Goal: Check status: Check status

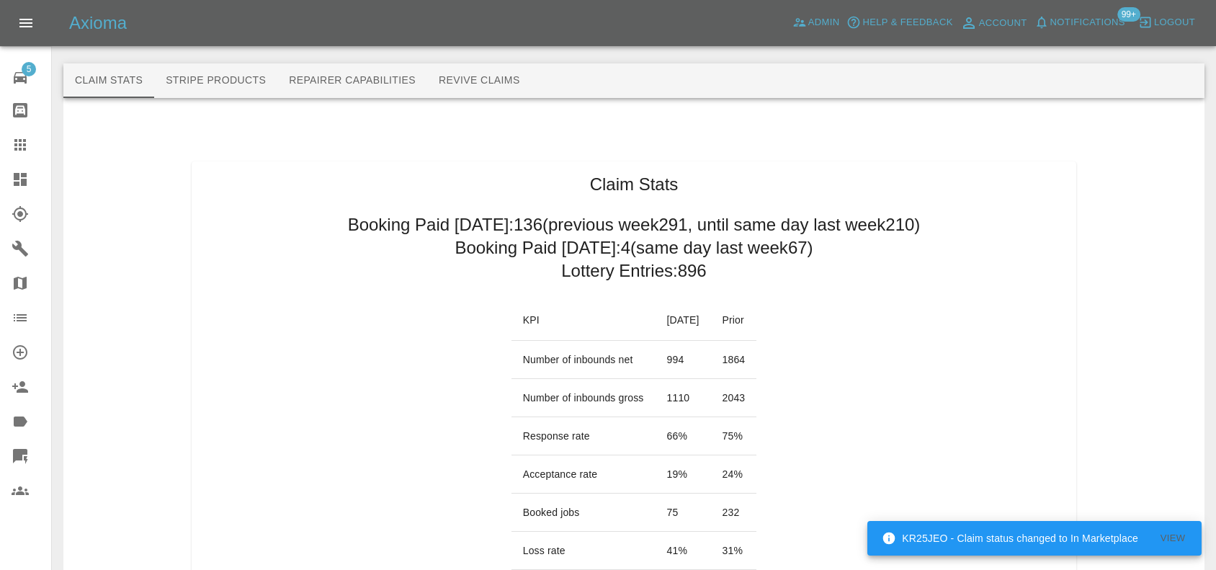
scroll to position [90, 0]
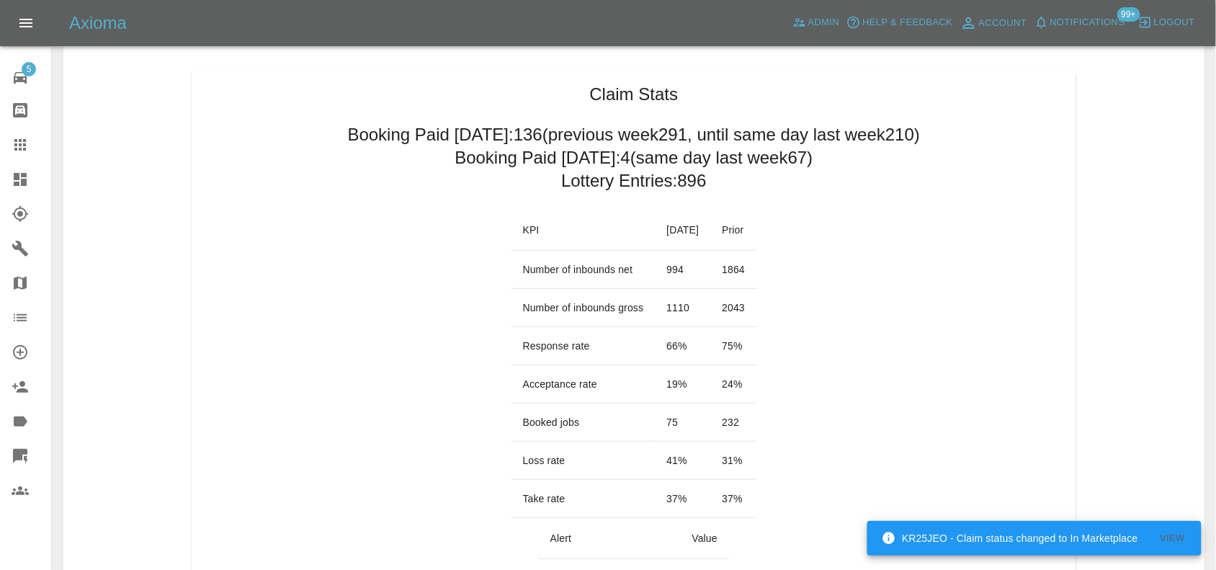
click at [14, 148] on icon at bounding box center [20, 145] width 12 height 12
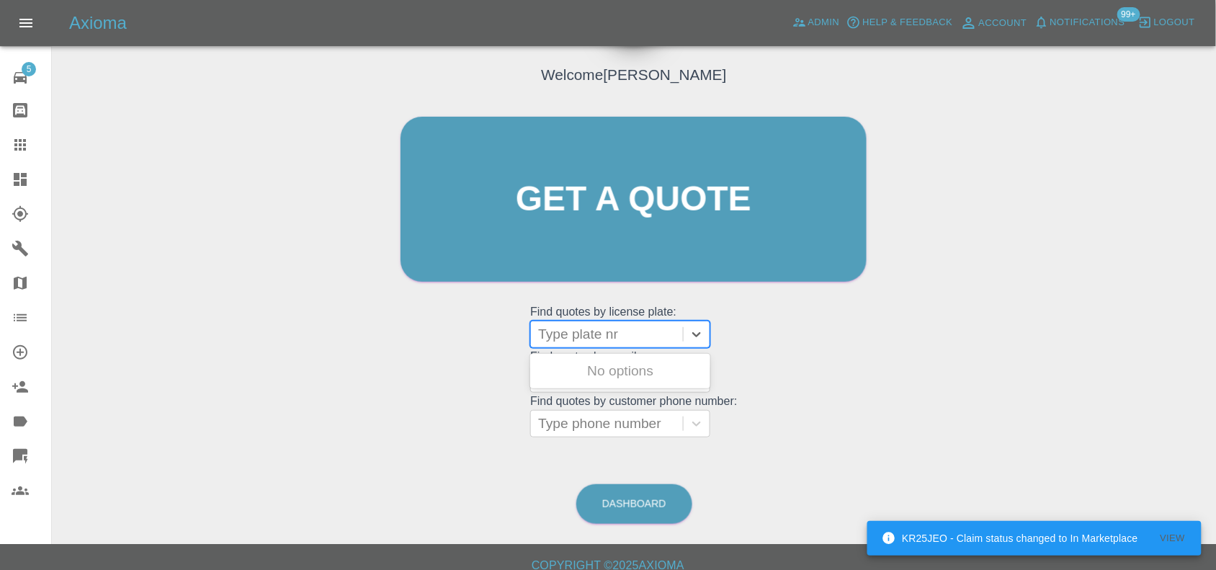
drag, startPoint x: 595, startPoint y: 326, endPoint x: 588, endPoint y: 341, distance: 16.5
click at [594, 329] on div at bounding box center [607, 334] width 138 height 20
paste input "DW25EPO"
type input "DW25EPO"
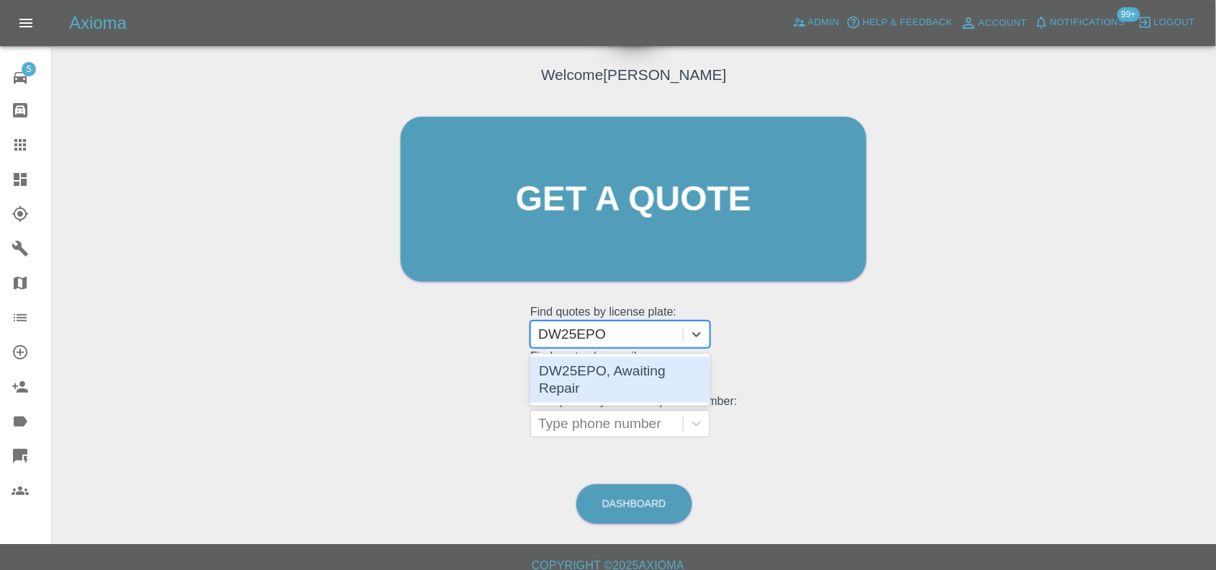
click at [602, 375] on div "DW25EPO, Awaiting Repair" at bounding box center [620, 380] width 180 height 46
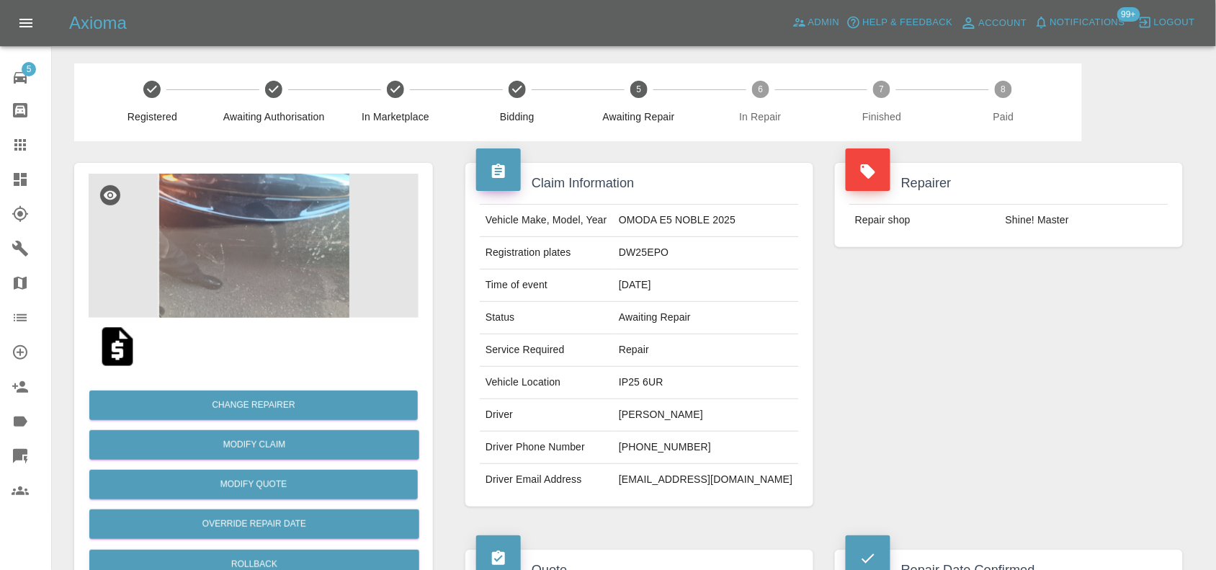
click at [310, 263] on img at bounding box center [254, 246] width 330 height 144
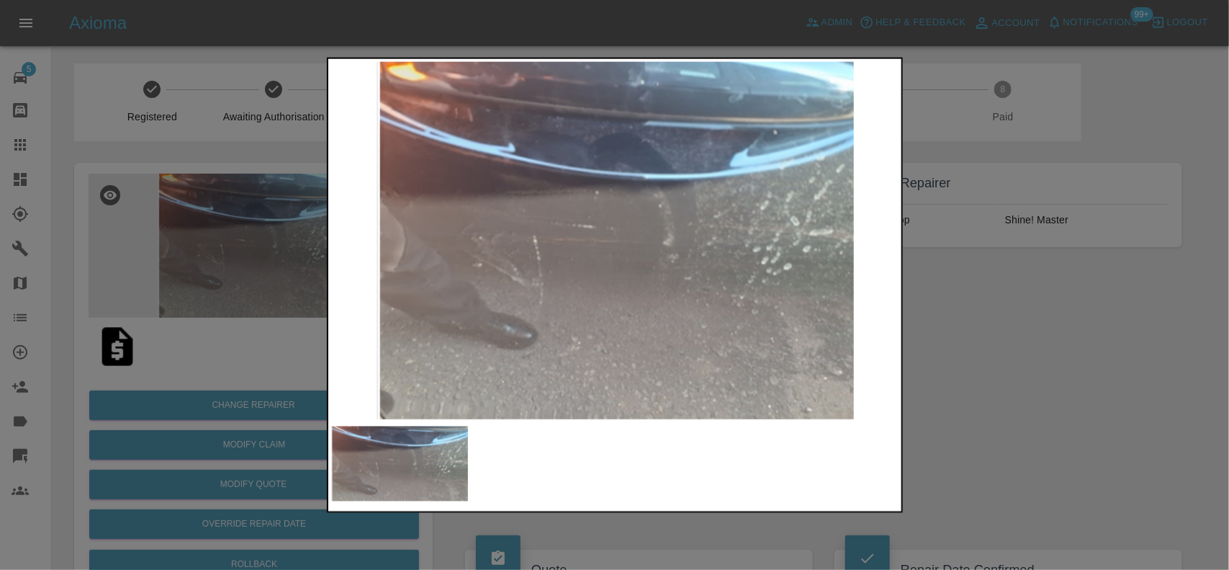
click at [145, 305] on div at bounding box center [614, 285] width 1229 height 570
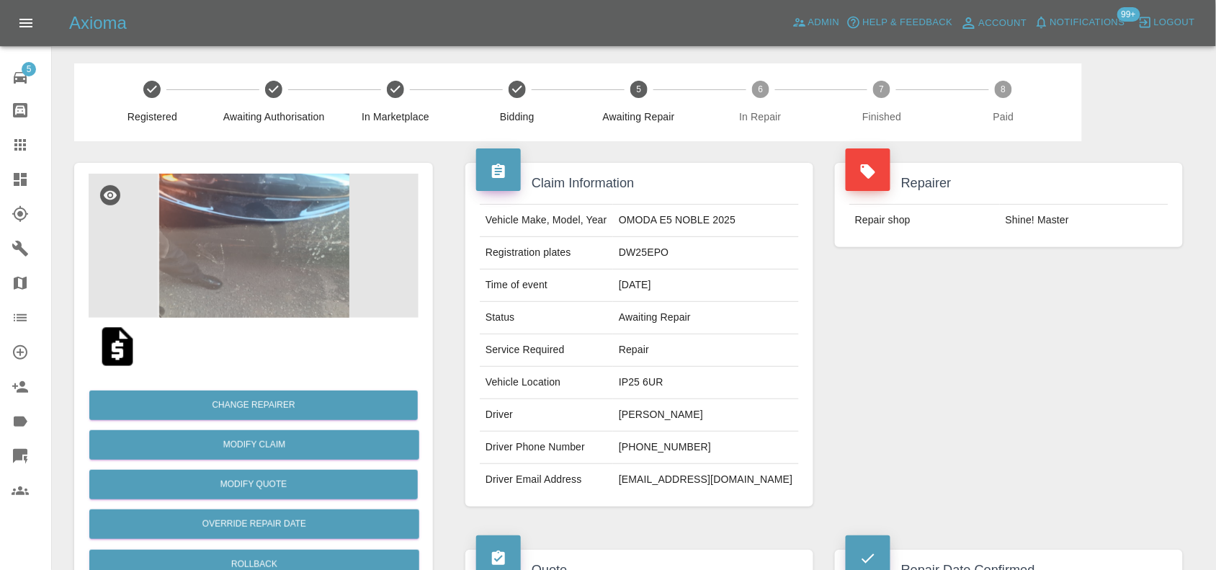
click at [33, 174] on div at bounding box center [32, 179] width 40 height 17
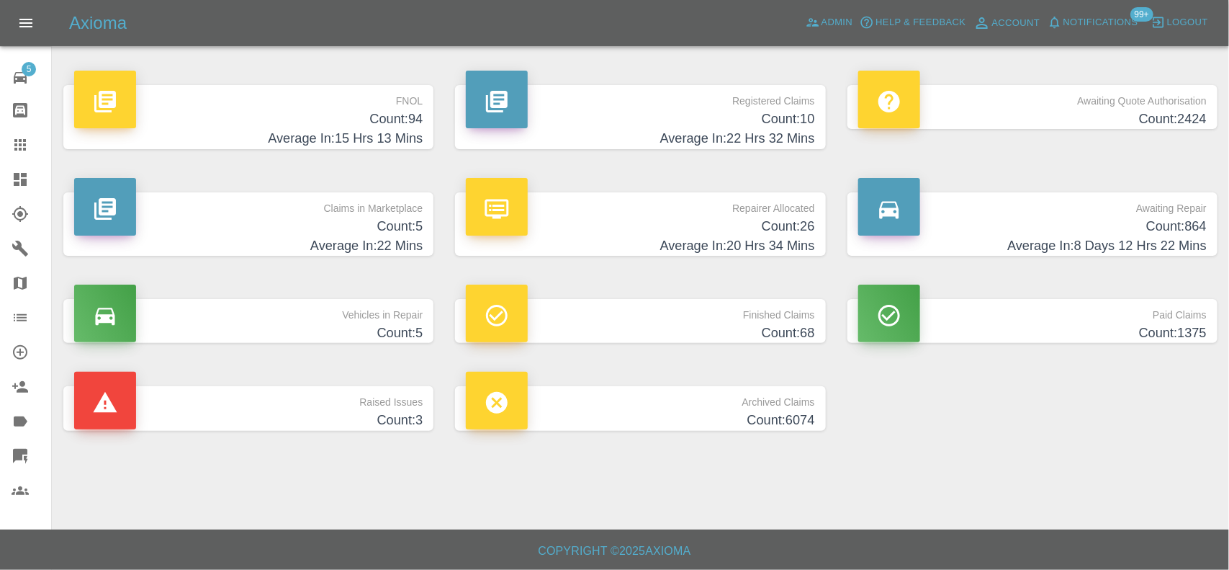
click at [1126, 212] on p "Awaiting Repair" at bounding box center [1033, 204] width 349 height 24
click at [1097, 205] on p "Awaiting Repair" at bounding box center [1033, 204] width 349 height 24
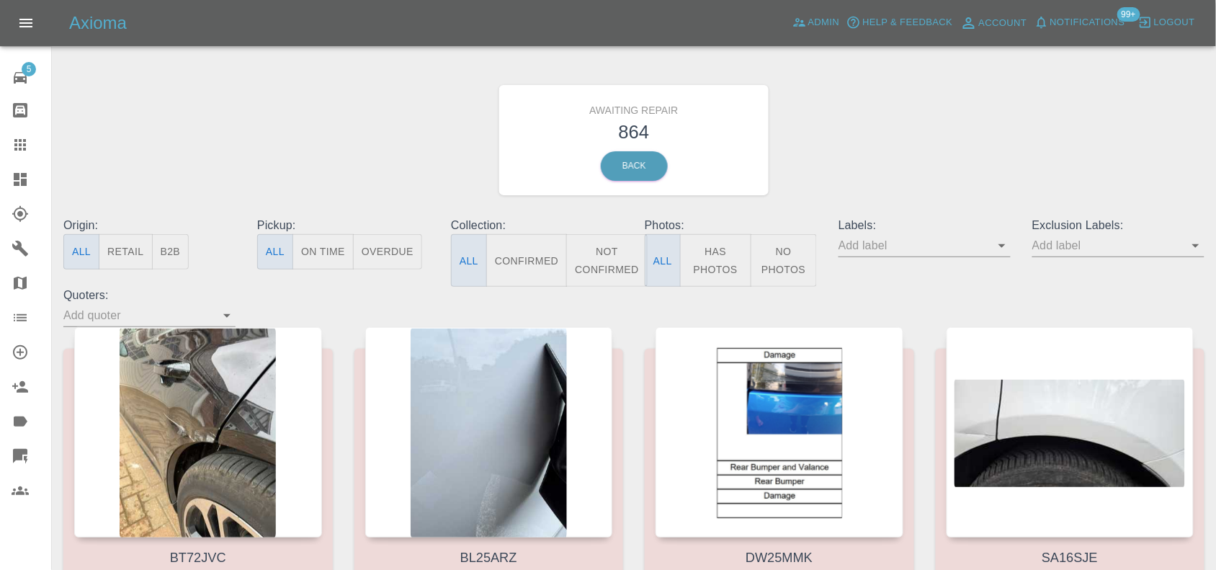
drag, startPoint x: 163, startPoint y: 246, endPoint x: 261, endPoint y: 144, distance: 141.6
click at [163, 247] on button "B2B" at bounding box center [170, 251] width 37 height 35
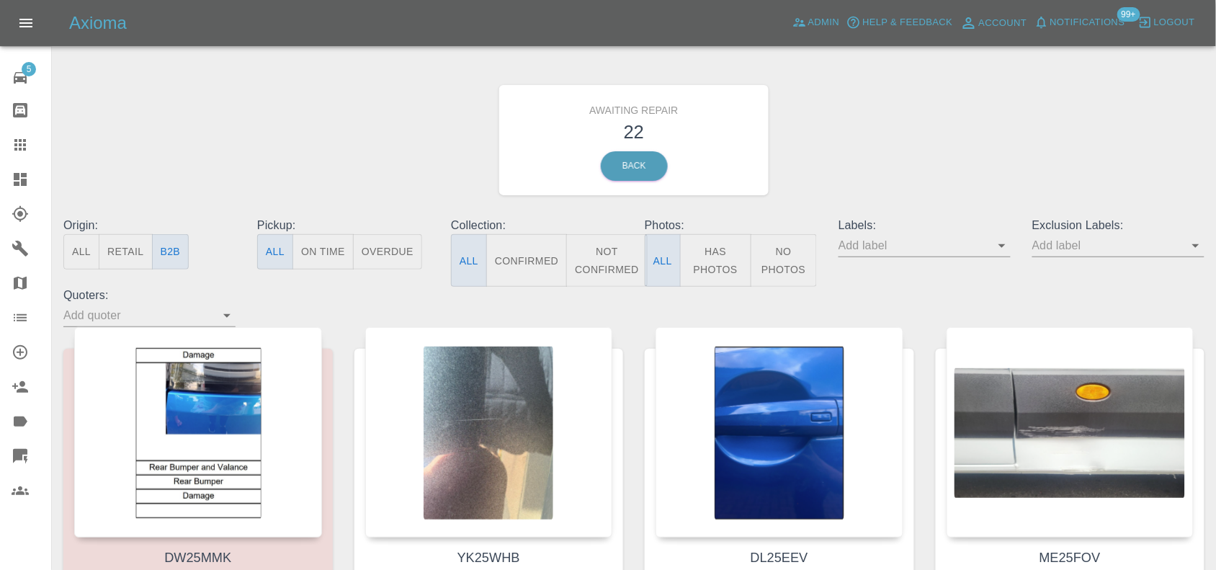
click at [18, 188] on link "Dashboard" at bounding box center [25, 179] width 51 height 35
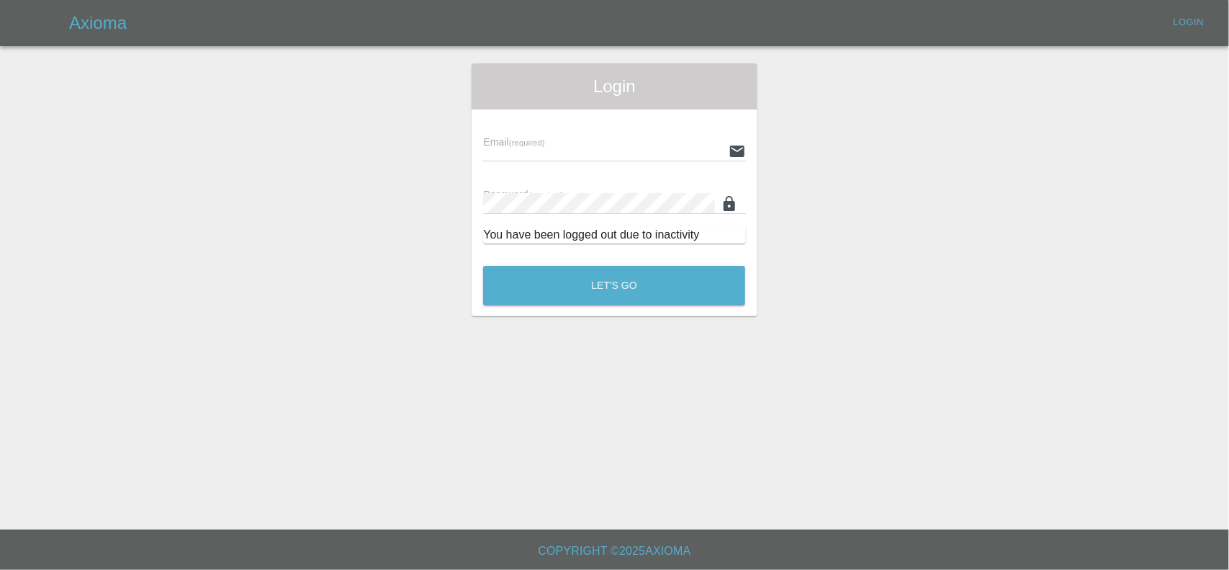
type input "ankur.mehta@axioma.co.uk"
drag, startPoint x: 599, startPoint y: 264, endPoint x: 599, endPoint y: 288, distance: 24.5
click at [600, 281] on div "Let's Go" at bounding box center [615, 282] width 264 height 54
click at [599, 288] on button "Let's Go" at bounding box center [614, 286] width 262 height 40
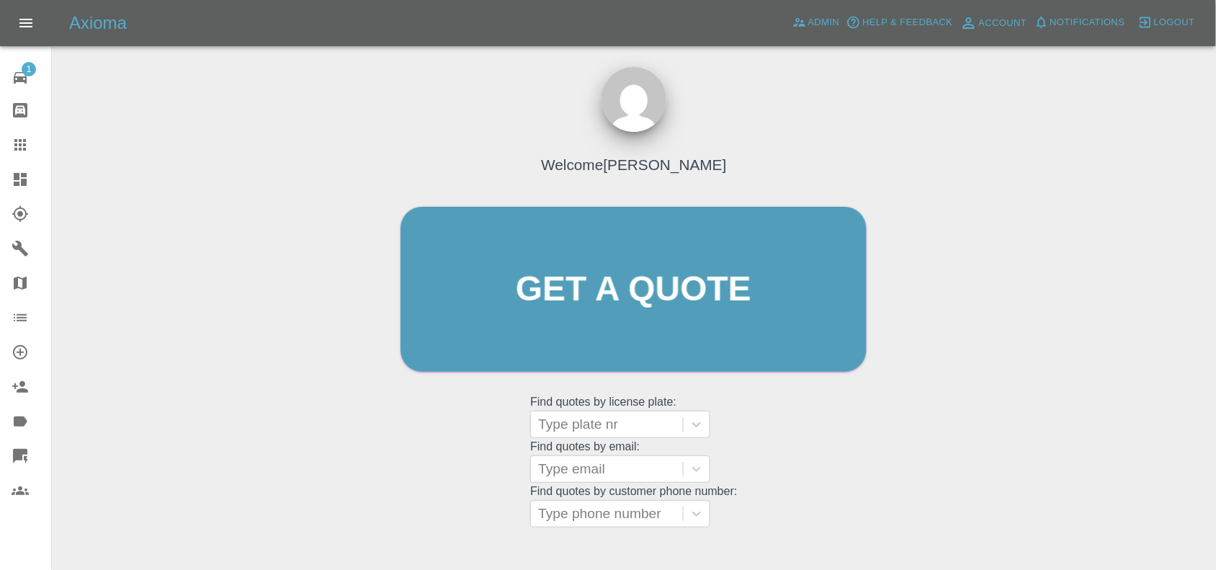
click at [25, 171] on icon at bounding box center [20, 179] width 17 height 17
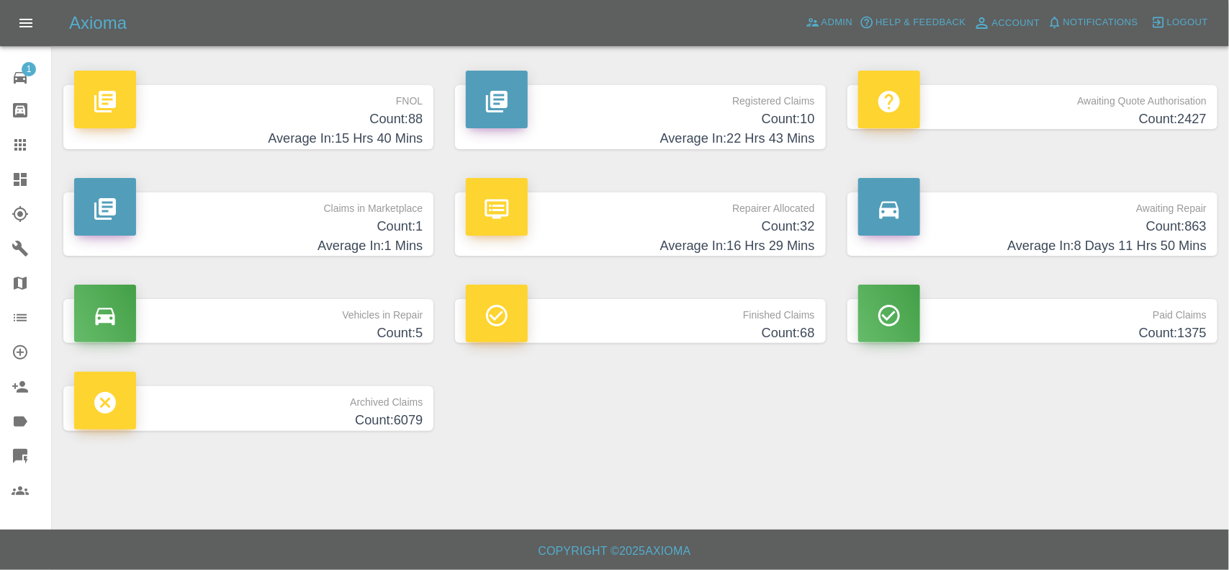
click at [688, 99] on p "Registered Claims" at bounding box center [640, 97] width 349 height 24
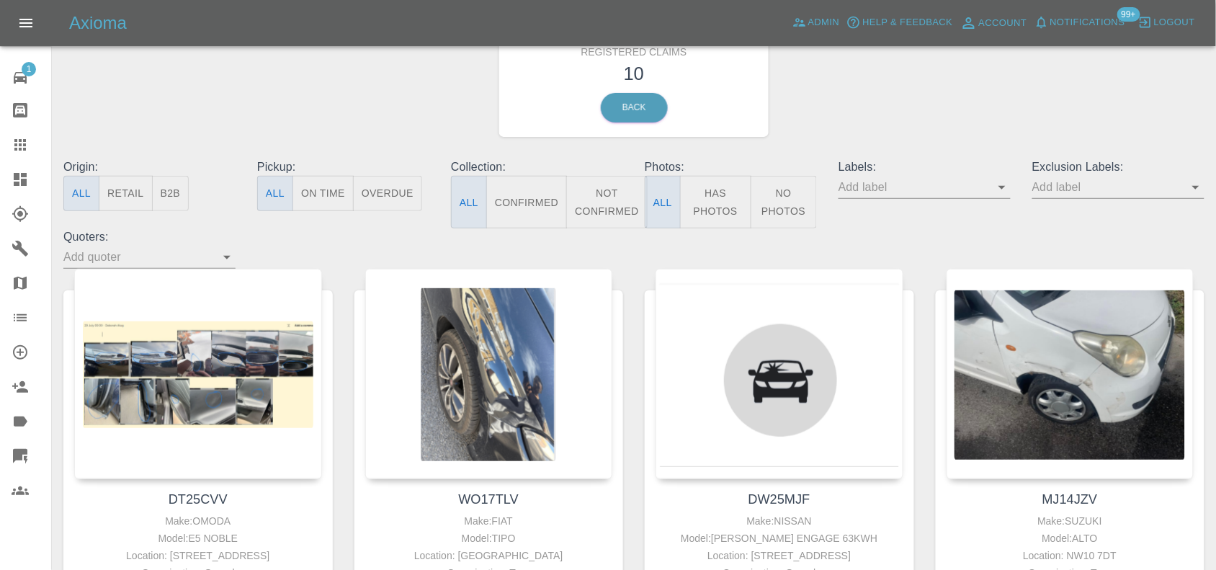
scroll to position [90, 0]
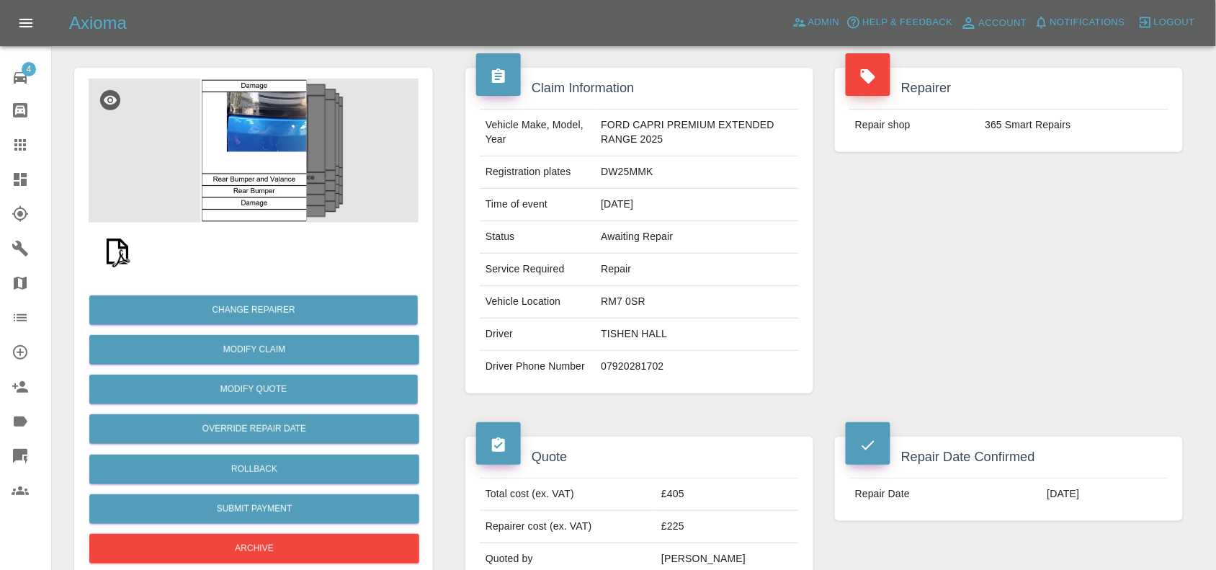
scroll to position [270, 0]
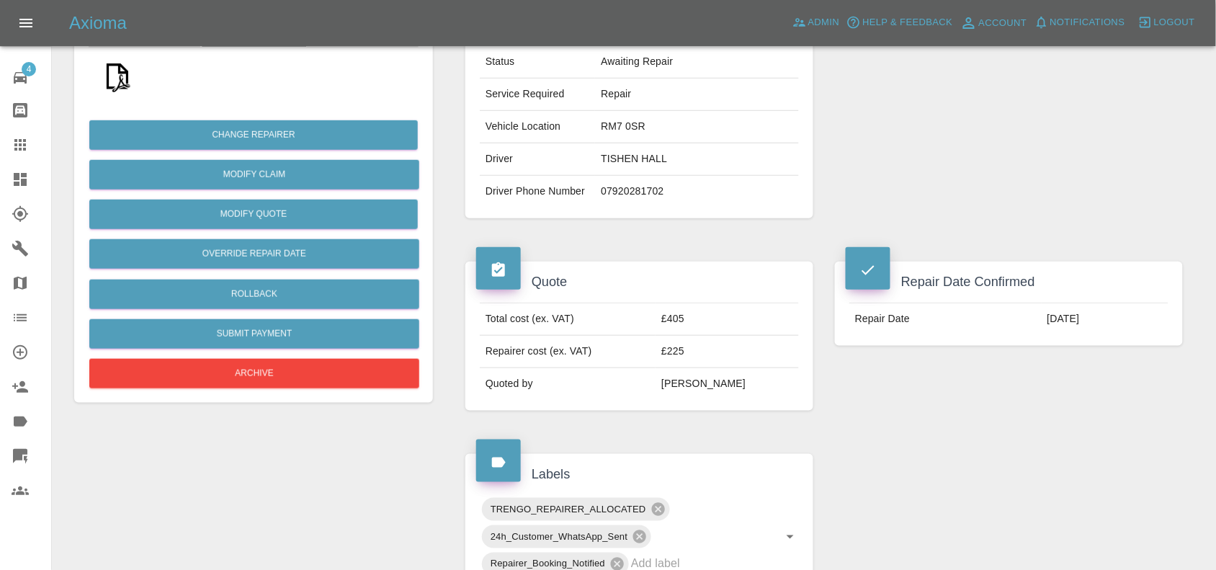
click at [880, 447] on div "Claim Information Vehicle Make, Model, Year FORD CAPRI PREMIUM EXTENDED RANGE 2…" at bounding box center [823, 549] width 739 height 1356
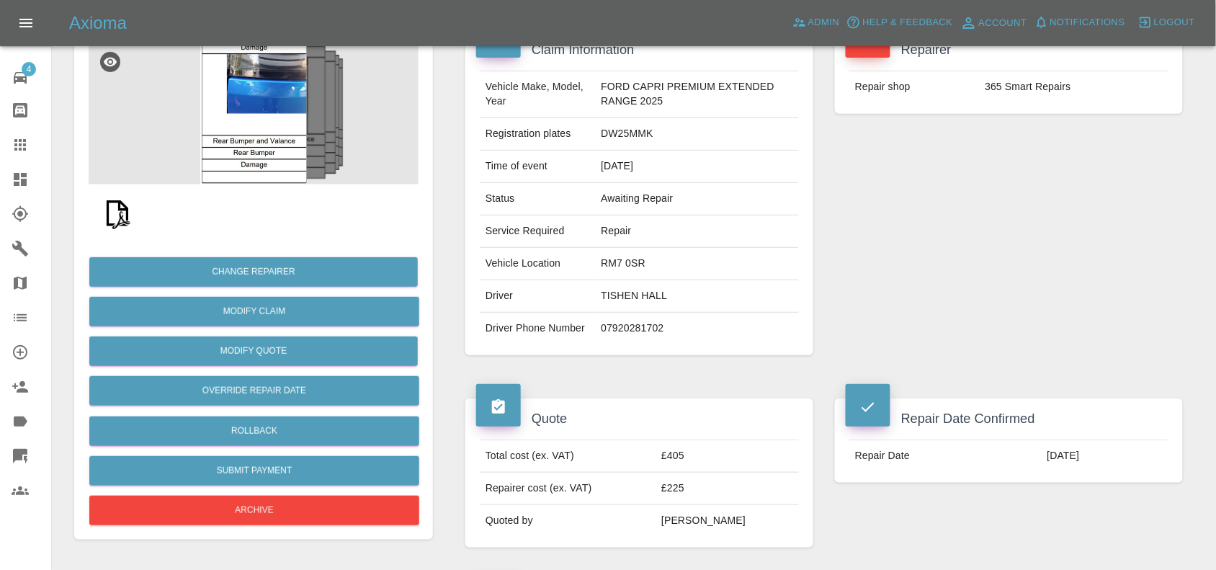
scroll to position [0, 0]
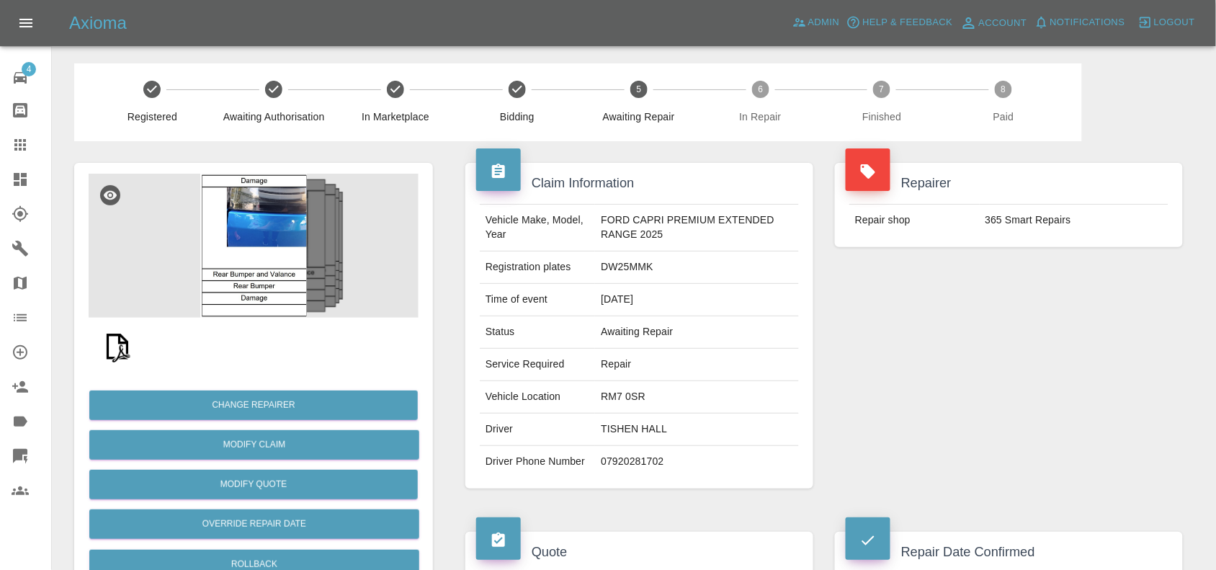
click at [272, 267] on img at bounding box center [254, 246] width 330 height 144
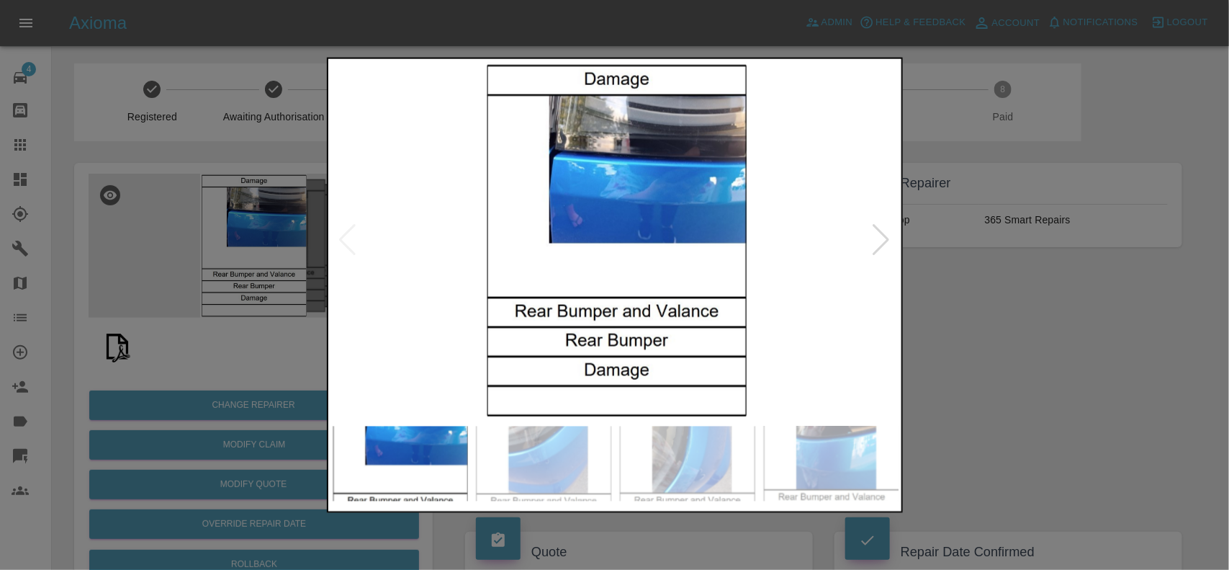
click at [591, 185] on img at bounding box center [615, 240] width 569 height 358
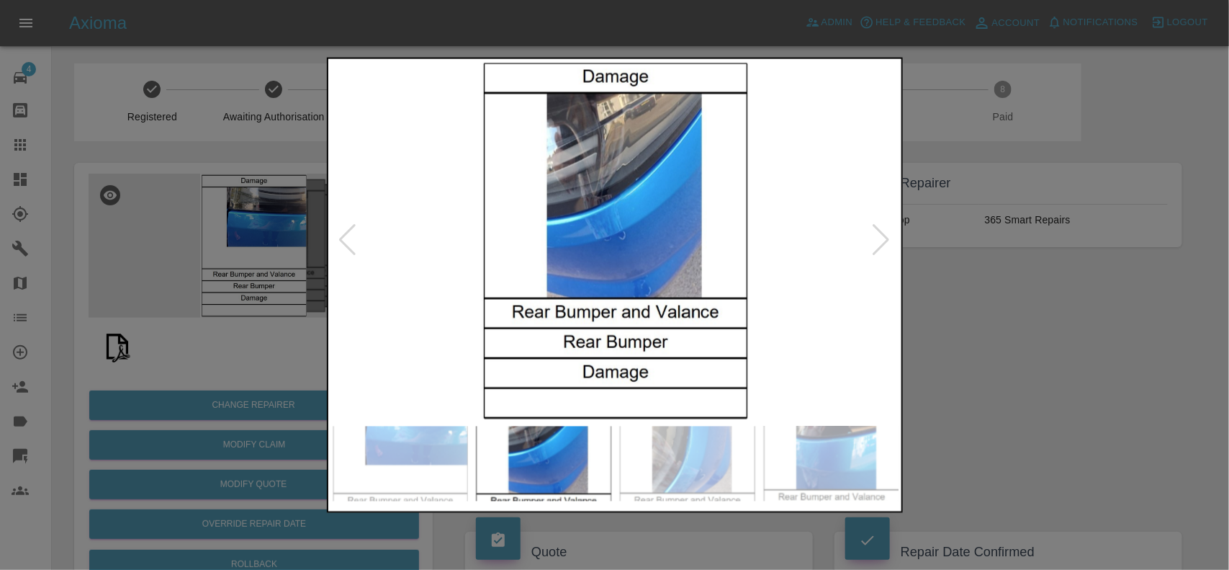
click at [594, 236] on img at bounding box center [615, 240] width 569 height 358
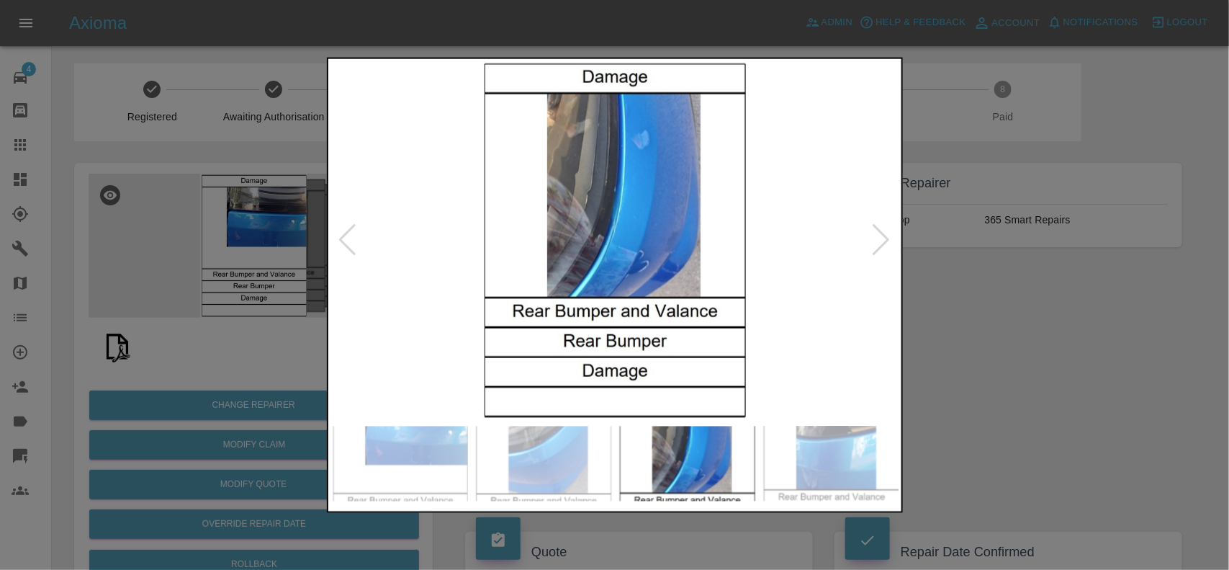
click at [668, 268] on img at bounding box center [615, 240] width 569 height 358
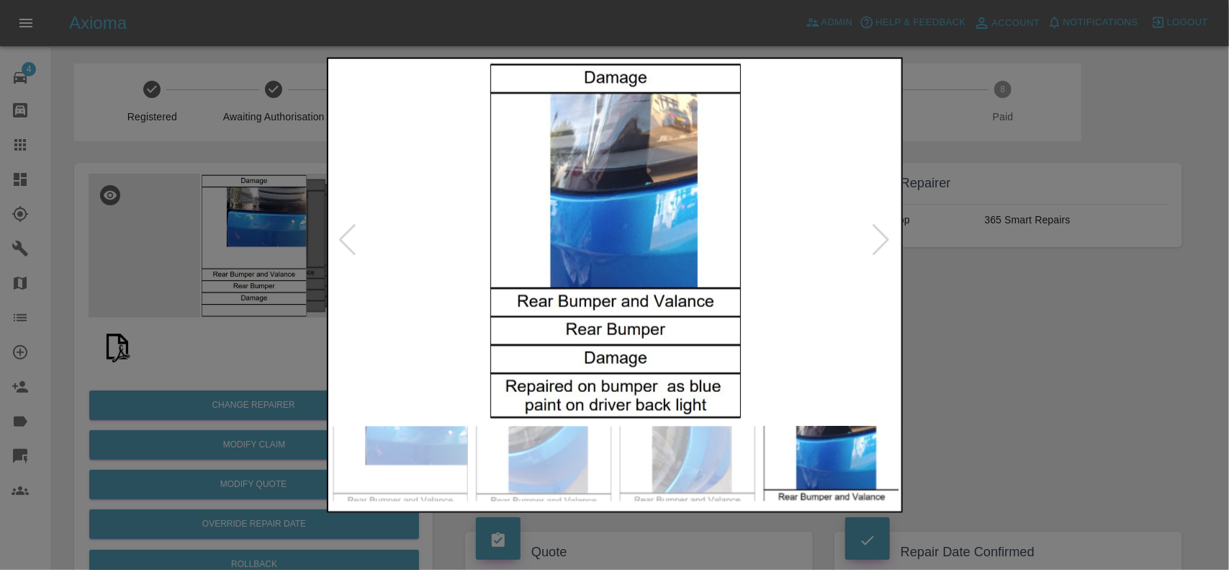
click at [658, 264] on img at bounding box center [615, 240] width 569 height 358
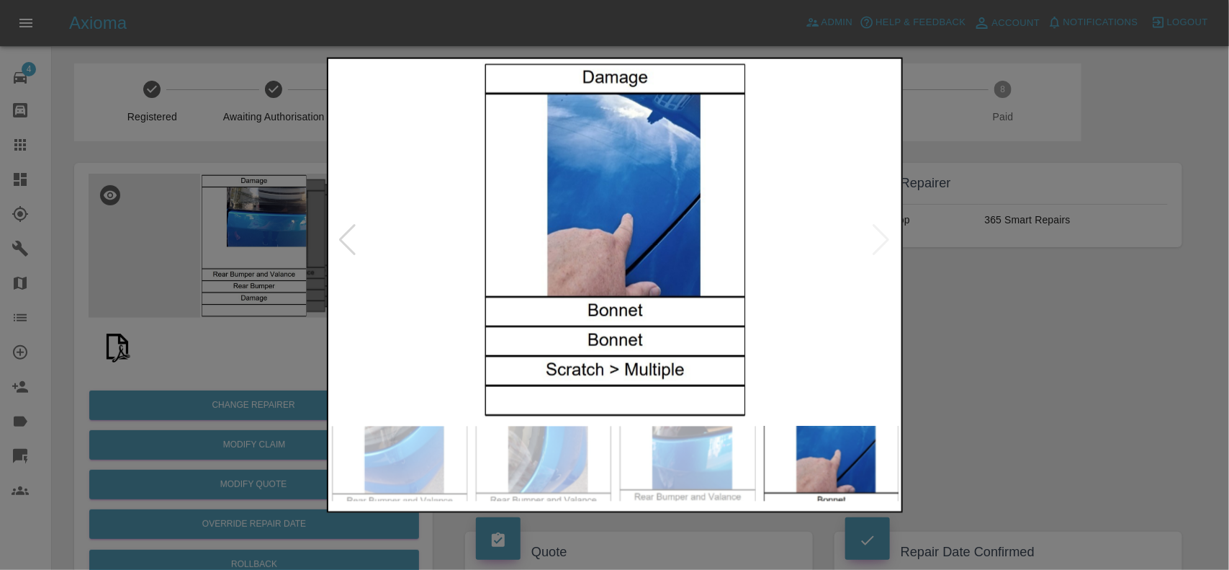
click at [624, 248] on img at bounding box center [615, 240] width 569 height 358
click at [555, 254] on img at bounding box center [615, 240] width 569 height 358
click at [220, 177] on div at bounding box center [614, 285] width 1229 height 570
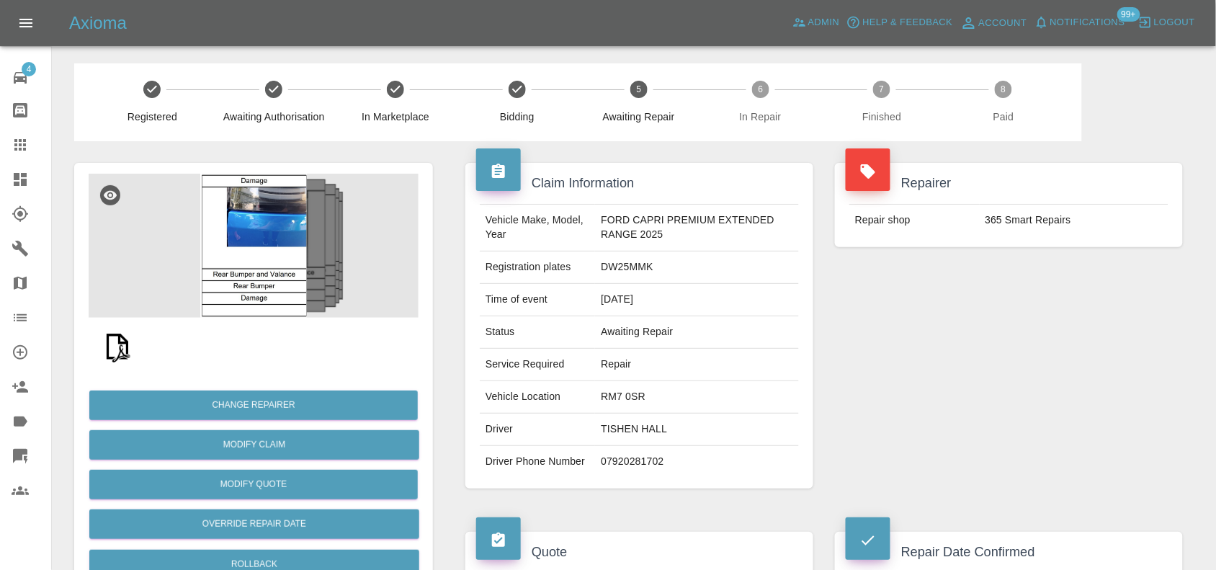
click at [261, 240] on img at bounding box center [254, 246] width 330 height 144
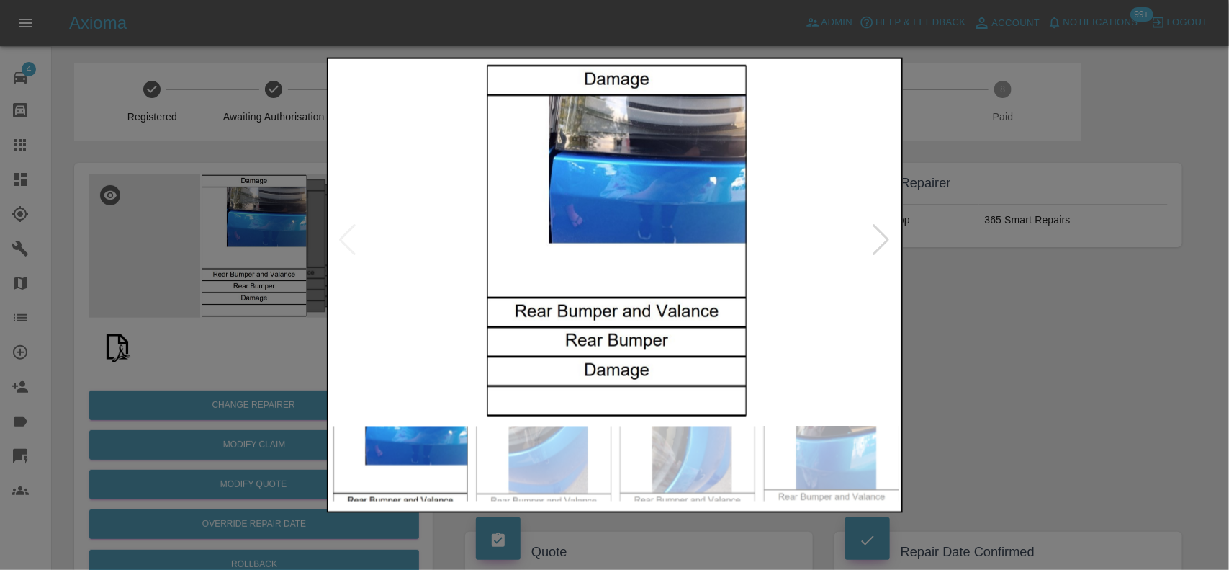
click at [501, 236] on img at bounding box center [615, 240] width 569 height 358
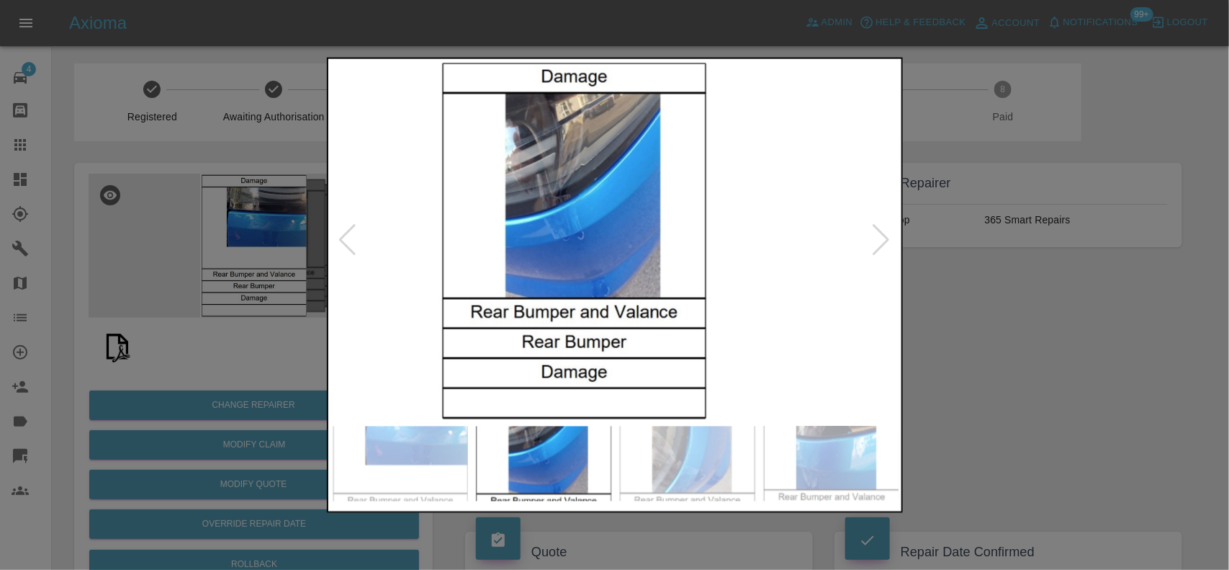
click at [546, 263] on img at bounding box center [574, 240] width 569 height 358
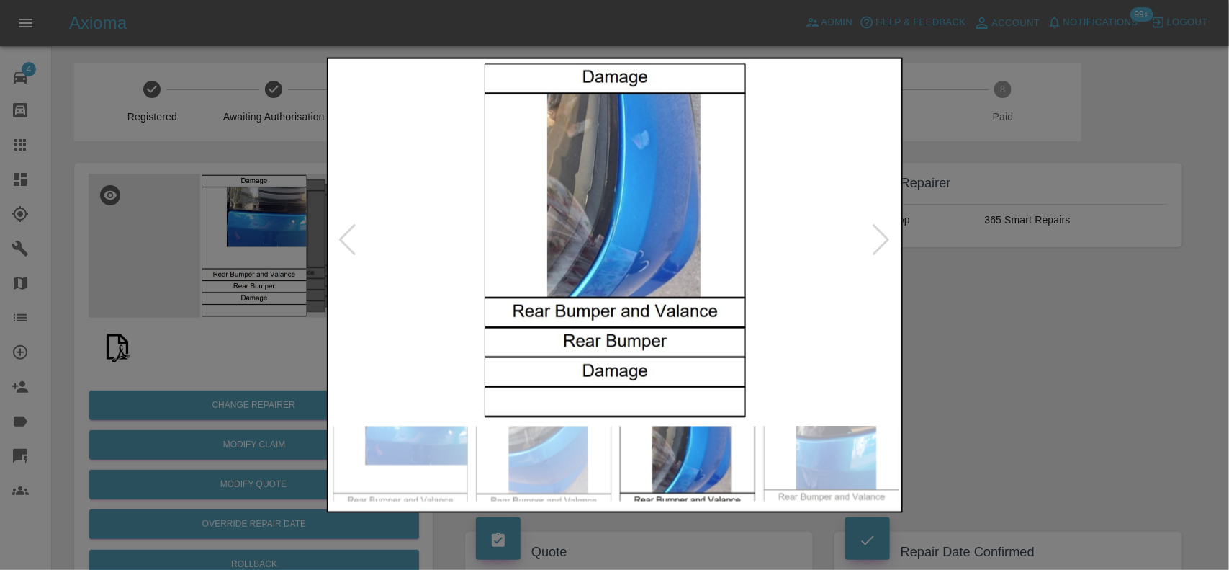
drag, startPoint x: 153, startPoint y: 220, endPoint x: 341, endPoint y: 32, distance: 265.3
click at [171, 220] on div at bounding box center [614, 285] width 1229 height 570
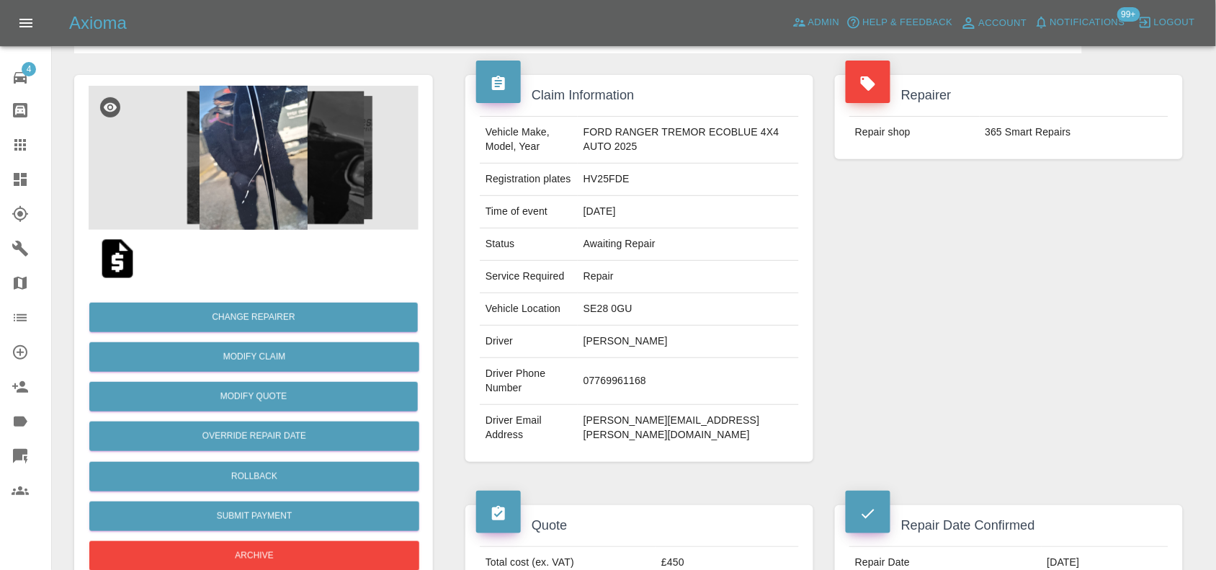
scroll to position [360, 0]
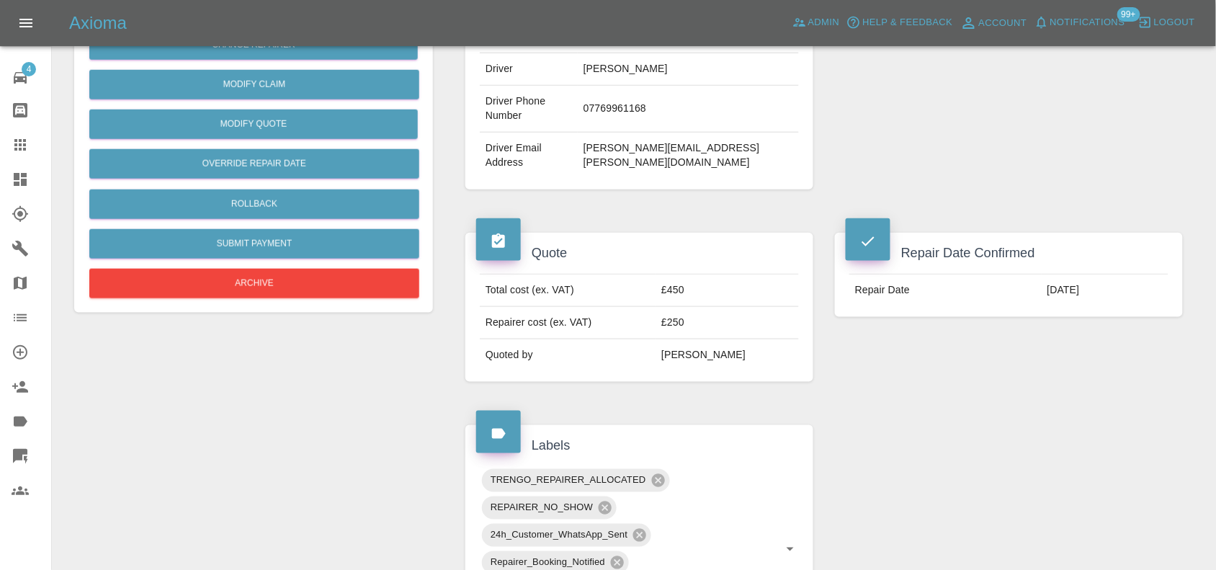
click at [833, 403] on div "Repair Date Confirmed Repair Date [DATE]" at bounding box center [1008, 307] width 369 height 192
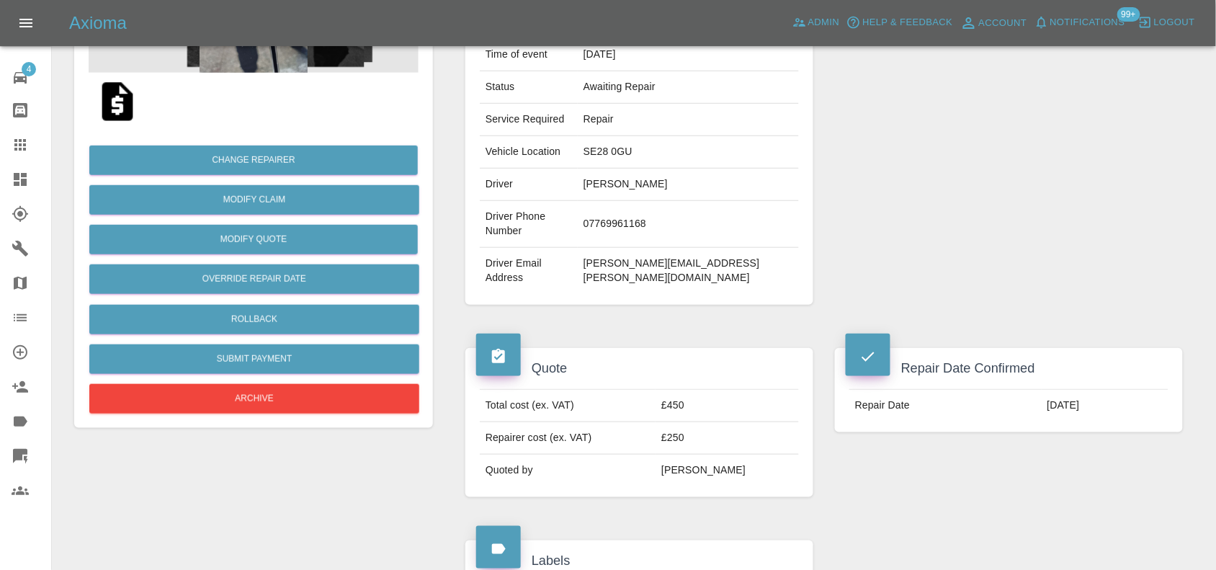
scroll to position [0, 0]
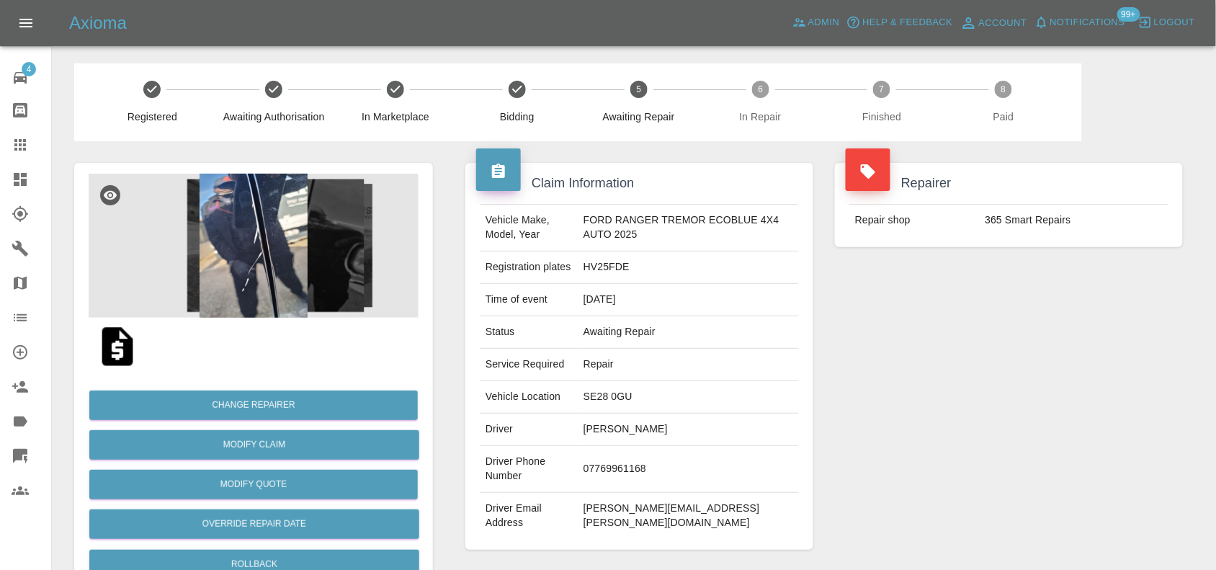
click at [594, 272] on td "HV25FDE" at bounding box center [688, 267] width 221 height 32
click at [595, 272] on td "HV25FDE" at bounding box center [688, 267] width 221 height 32
copy td "HV25FDE"
drag, startPoint x: 27, startPoint y: 163, endPoint x: 19, endPoint y: 156, distance: 9.7
click at [24, 162] on link "Dashboard" at bounding box center [25, 179] width 51 height 35
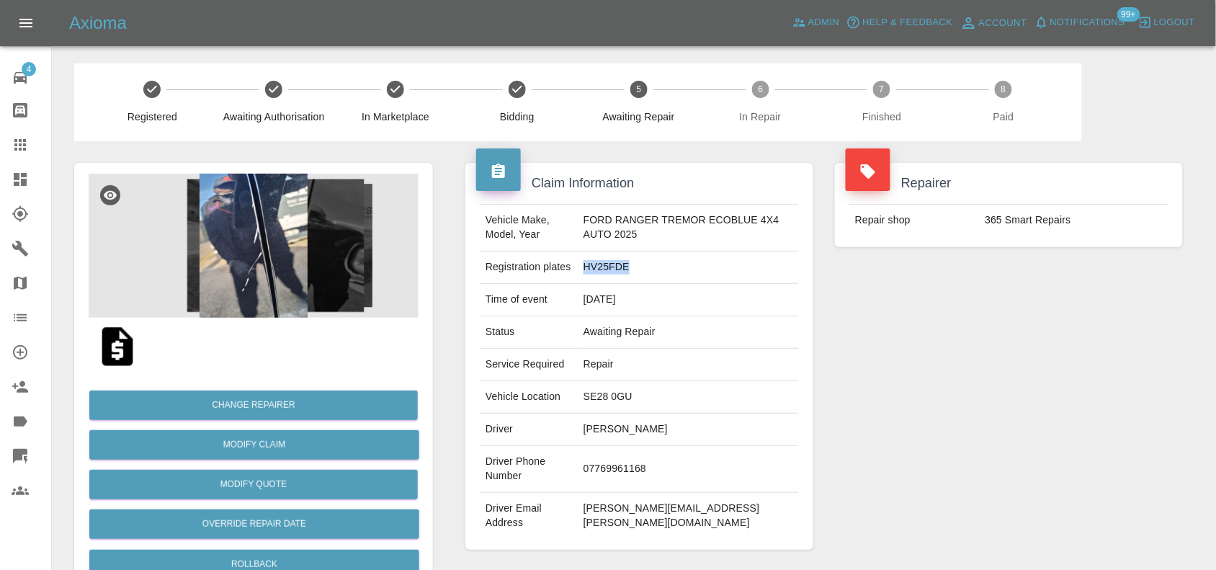
click at [19, 143] on icon at bounding box center [20, 144] width 17 height 17
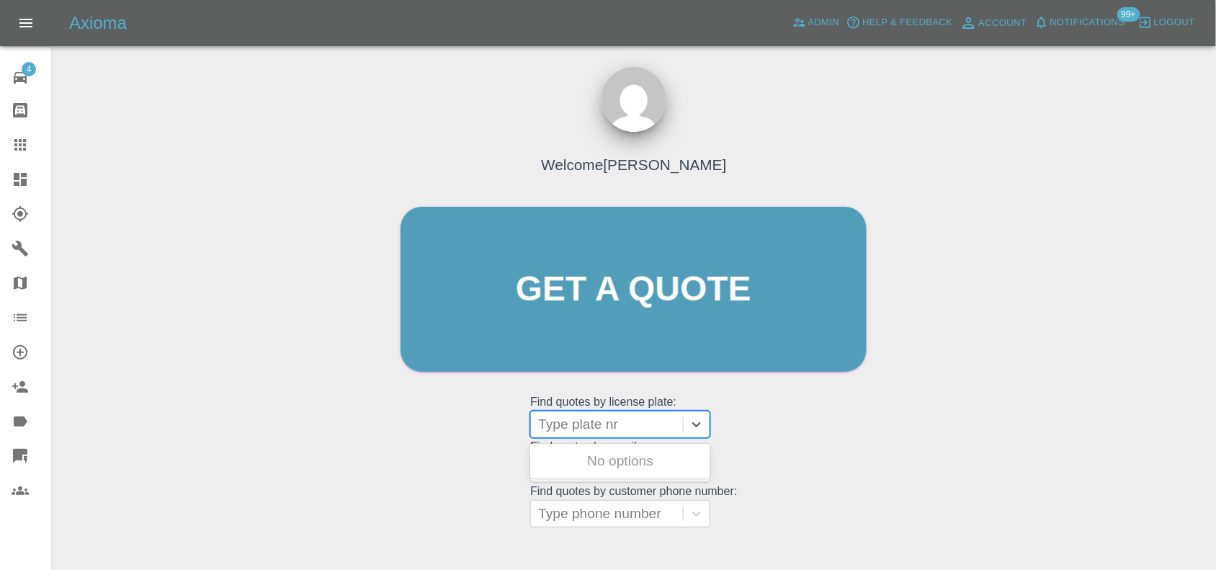
click at [593, 433] on div at bounding box center [607, 424] width 138 height 20
paste input "DN25ORX"
type input "DN25ORX"
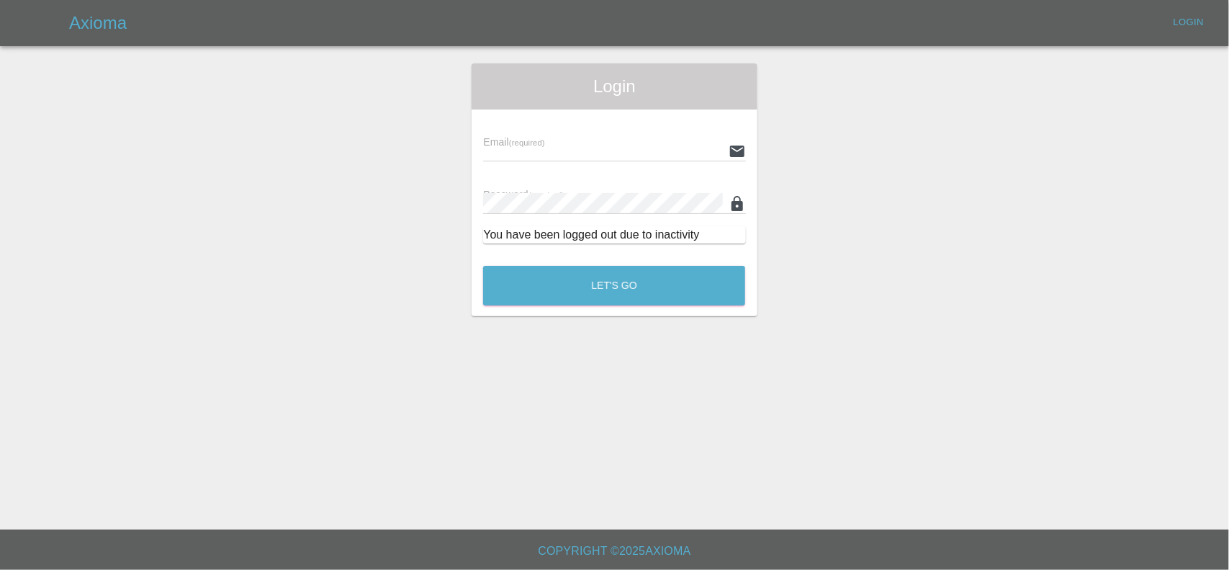
type input "ankur.mehta@axioma.co.uk"
click at [584, 279] on button "Let's Go" at bounding box center [614, 286] width 262 height 40
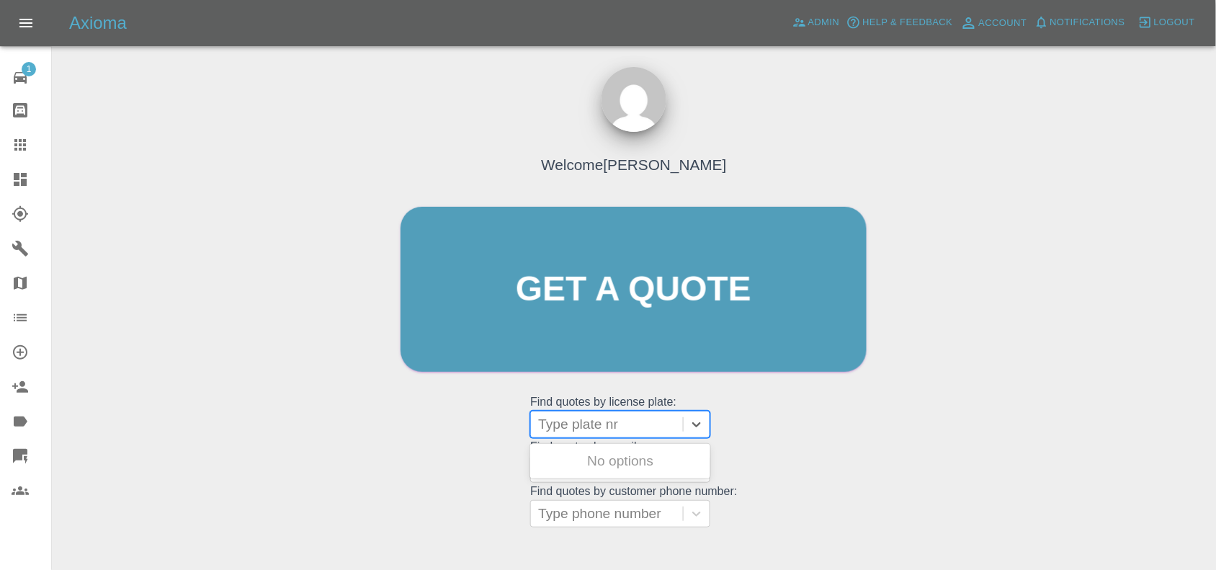
click at [584, 419] on div at bounding box center [607, 424] width 138 height 20
paste input "DN25ORX"
type input "DN25ORX"
click at [591, 461] on div "DN25ORX, Bidding" at bounding box center [620, 461] width 180 height 29
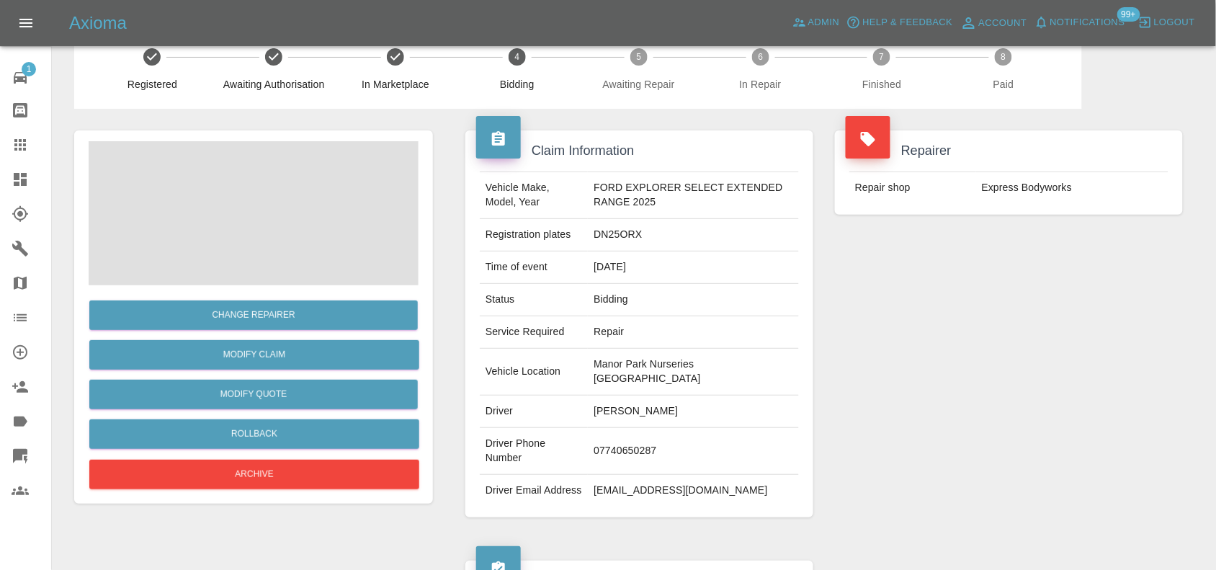
scroll to position [630, 0]
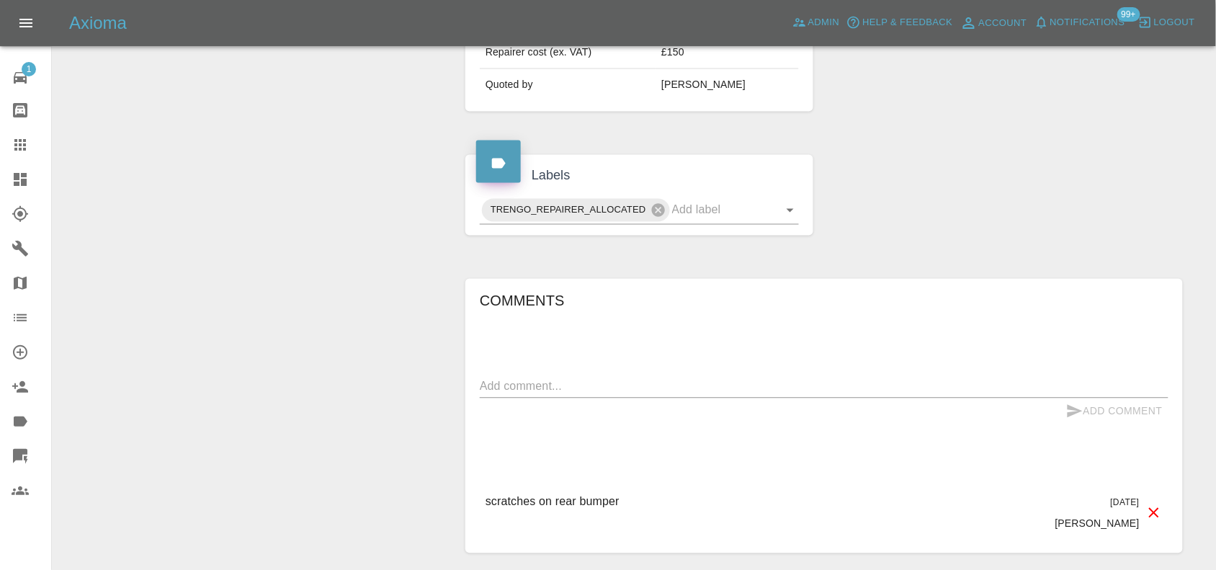
click at [523, 395] on textarea at bounding box center [824, 386] width 689 height 17
paste textarea "Tried calling the customer twice no answer will try again today and let you know"
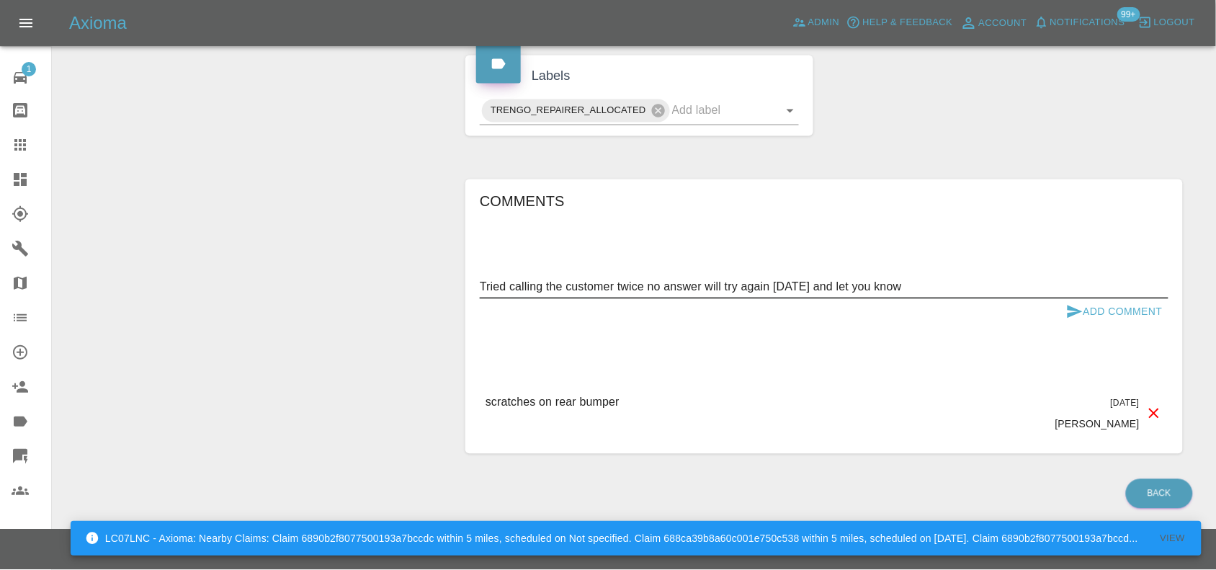
scroll to position [746, 0]
type textarea "Tried calling the customer twice no answer will try again today and let you know"
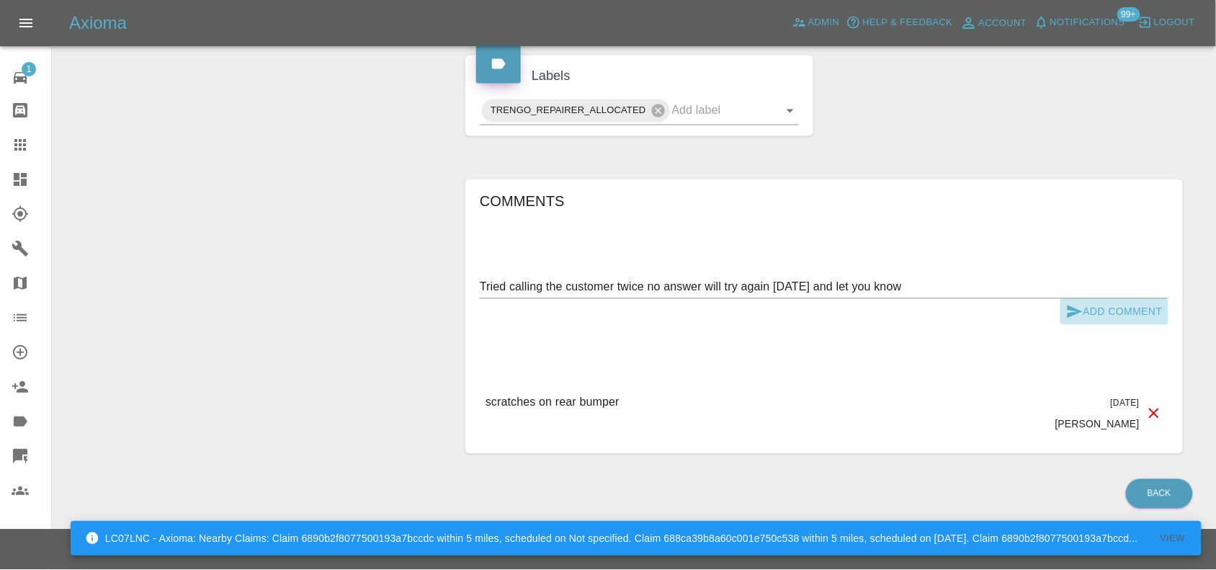
click at [1096, 299] on button "Add Comment" at bounding box center [1114, 312] width 108 height 27
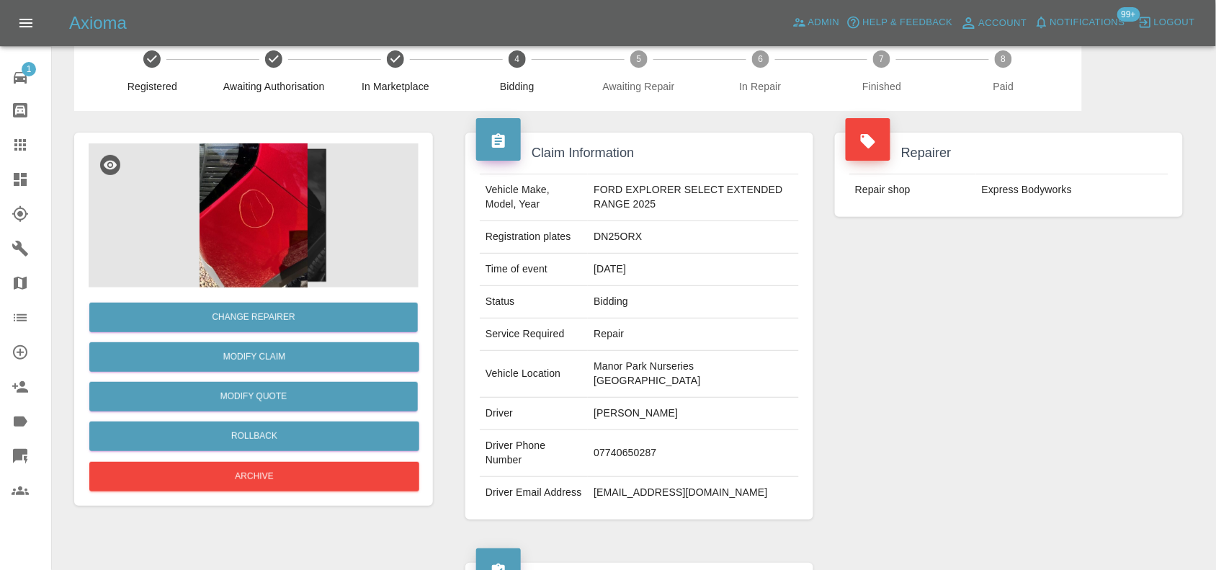
scroll to position [0, 0]
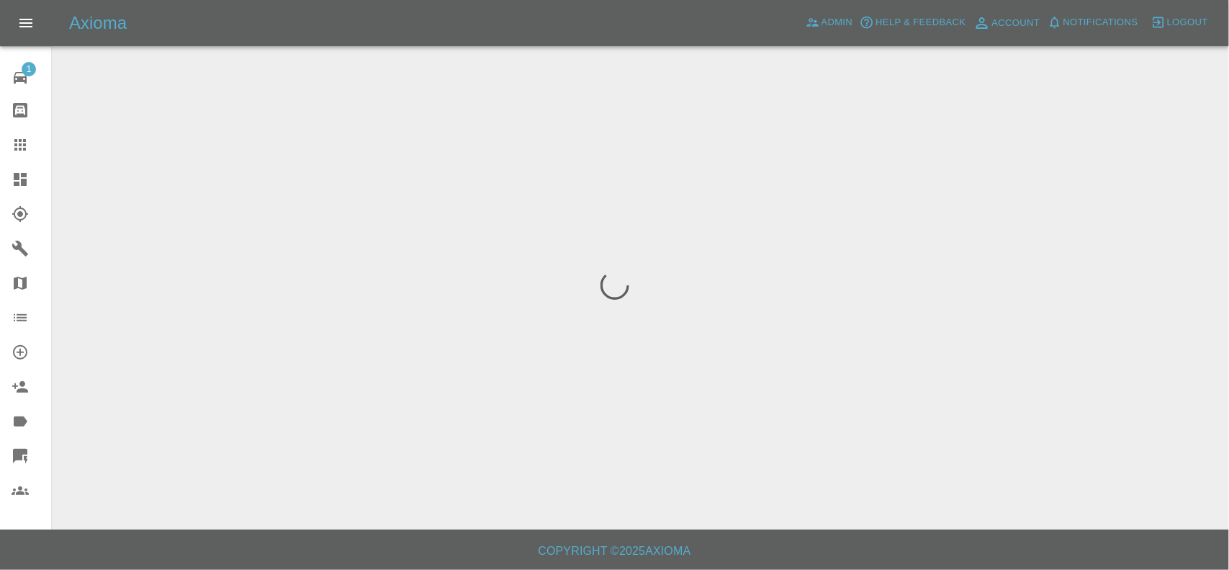
drag, startPoint x: 672, startPoint y: 245, endPoint x: 599, endPoint y: 243, distance: 72.8
click at [672, 245] on div at bounding box center [614, 285] width 1229 height 570
drag, startPoint x: 627, startPoint y: 266, endPoint x: 679, endPoint y: 67, distance: 206.1
click at [650, 228] on div at bounding box center [614, 285] width 1229 height 570
